Goal: Task Accomplishment & Management: Manage account settings

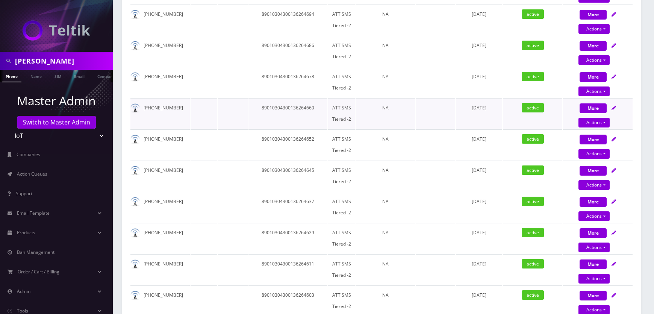
scroll to position [0, 4]
click at [94, 64] on input "Abe Zerou" at bounding box center [63, 61] width 96 height 14
click at [94, 63] on input "Abe Zerou" at bounding box center [63, 61] width 96 height 14
paste input "[EMAIL_ADDRESS][DOMAIN_NAME]"
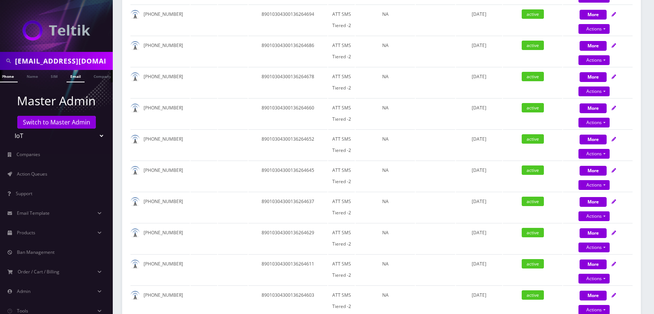
type input "[EMAIL_ADDRESS][DOMAIN_NAME]"
click at [79, 78] on link "Email" at bounding box center [75, 76] width 18 height 12
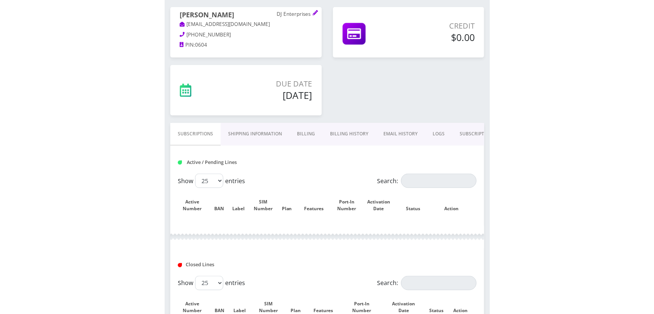
scroll to position [59, 0]
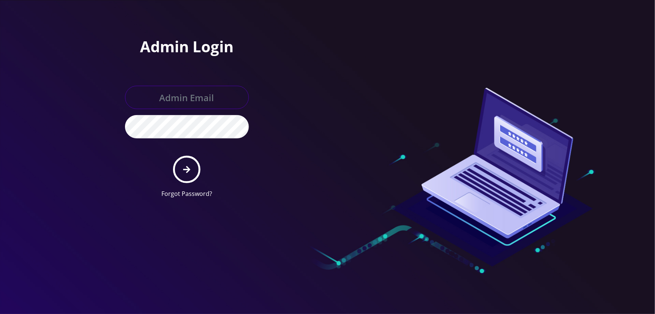
type input "[EMAIL_ADDRESS][DOMAIN_NAME]"
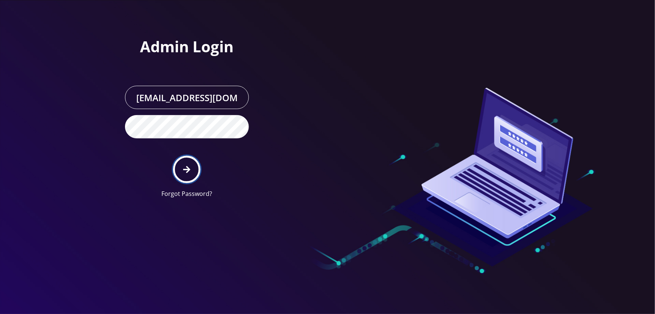
click at [182, 168] on button "submit" at bounding box center [186, 168] width 27 height 27
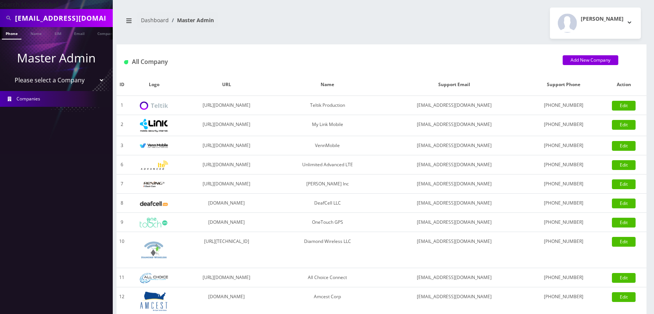
click at [76, 82] on select "Please select a Company Teltik Production My Link Mobile VennMobile Unlimited A…" at bounding box center [57, 80] width 96 height 14
click at [79, 33] on link "Email" at bounding box center [79, 33] width 18 height 12
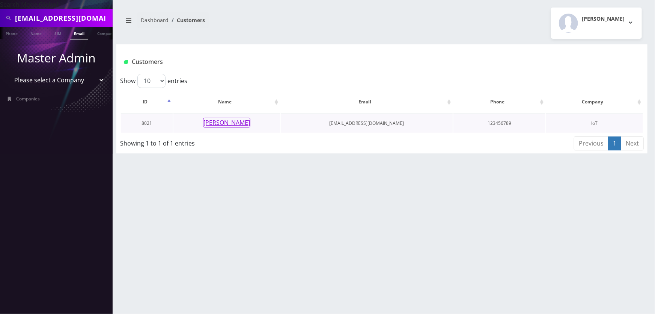
click at [219, 122] on button "Eric Fuller" at bounding box center [226, 123] width 47 height 10
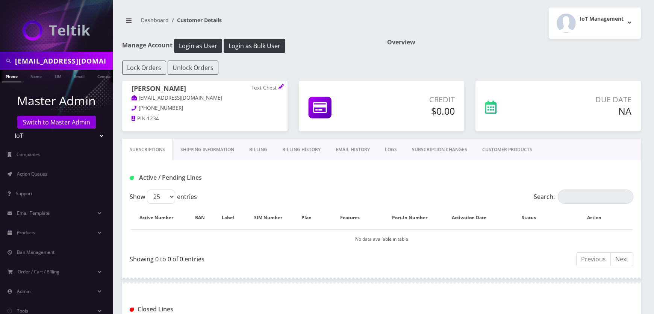
click at [254, 86] on p "Text Chest" at bounding box center [264, 88] width 27 height 7
drag, startPoint x: 254, startPoint y: 86, endPoint x: 263, endPoint y: 88, distance: 9.6
click at [263, 88] on p "Text Chest" at bounding box center [264, 88] width 27 height 7
copy p "Text Chest"
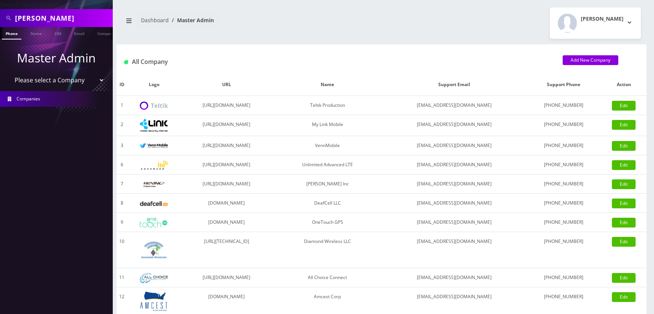
click at [64, 81] on select "Please select a Company Teltik Production My Link Mobile VennMobile Unlimited A…" at bounding box center [57, 80] width 96 height 14
click at [56, 21] on input "[PERSON_NAME]" at bounding box center [63, 18] width 96 height 14
paste input "Text Chest"
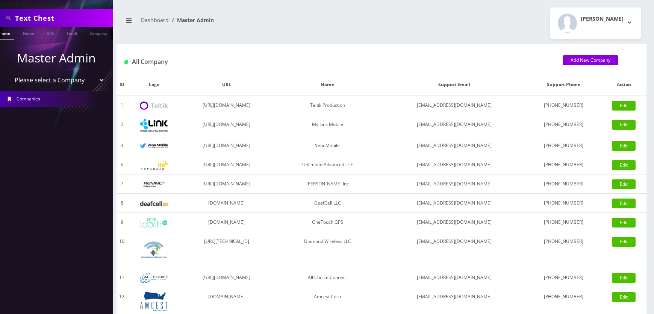
type input "Text Chest"
click at [106, 32] on ul at bounding box center [109, 33] width 8 height 13
click at [74, 35] on link "Company" at bounding box center [66, 33] width 25 height 12
select select "13"
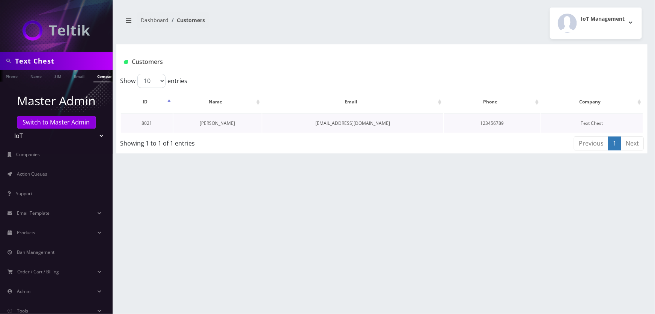
click at [211, 124] on link "[PERSON_NAME]" at bounding box center [217, 123] width 35 height 6
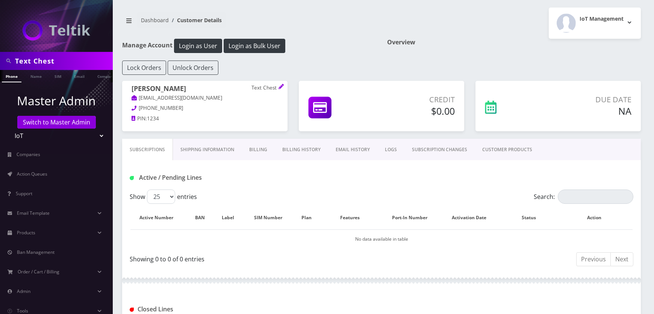
click at [404, 149] on link "SUBSCRIPTION CHANGES" at bounding box center [439, 150] width 70 height 22
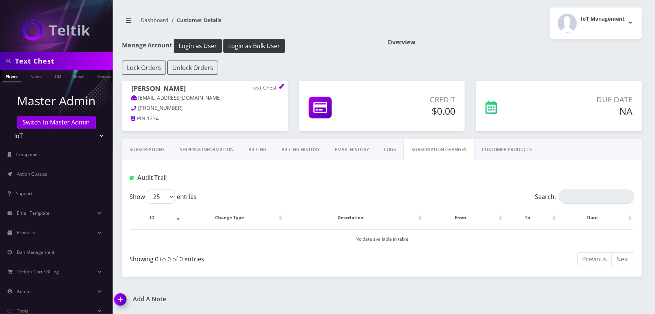
click at [395, 149] on link "LOGS" at bounding box center [390, 150] width 27 height 22
click at [428, 148] on link "SUBSCRIPTION CHANGES" at bounding box center [440, 150] width 70 height 22
click at [469, 24] on div "IoT Management Logout" at bounding box center [515, 23] width 266 height 31
click at [452, 54] on div "Overview" at bounding box center [515, 50] width 266 height 22
